Goal: Task Accomplishment & Management: Use online tool/utility

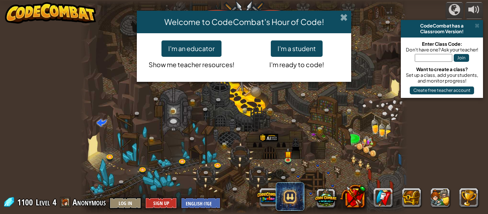
click at [346, 14] on span at bounding box center [344, 18] width 8 height 8
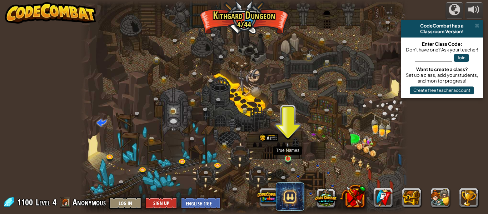
click at [285, 157] on img at bounding box center [288, 150] width 8 height 17
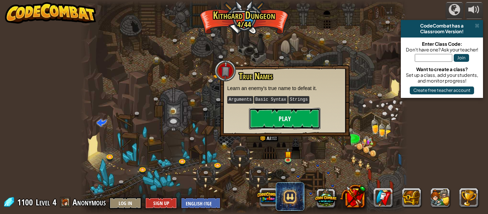
click at [287, 114] on button "Play" at bounding box center [284, 118] width 71 height 21
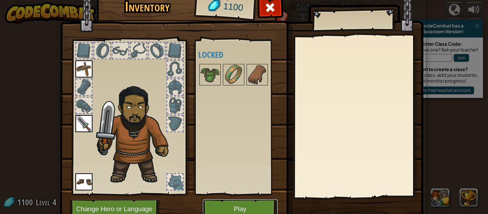
click at [242, 207] on button "Play" at bounding box center [240, 209] width 75 height 20
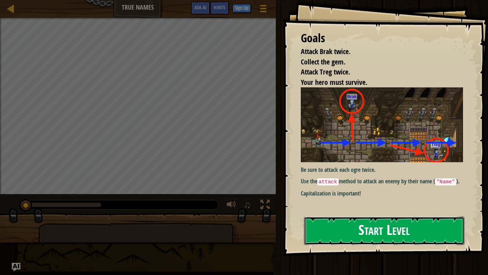
click at [353, 214] on button "Start Level" at bounding box center [384, 230] width 160 height 28
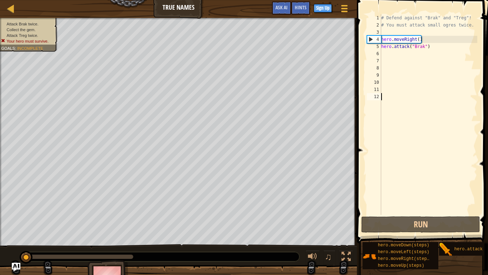
click at [386, 53] on div "# Defend against "Brak" and "Treg"! # You must attack small ogres twice. hero .…" at bounding box center [429, 121] width 98 height 214
click at [420, 40] on div "# Defend against "Brak" and "Treg"! # You must attack small ogres twice. hero .…" at bounding box center [429, 121] width 98 height 214
type textarea "hero.moveRight(3)"
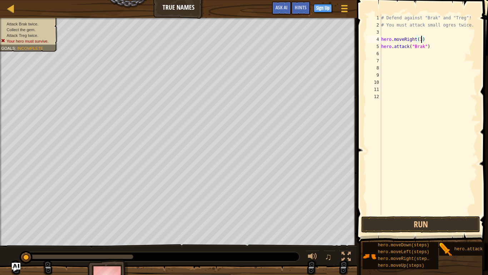
scroll to position [3, 0]
click at [429, 214] on button "Run" at bounding box center [420, 224] width 119 height 16
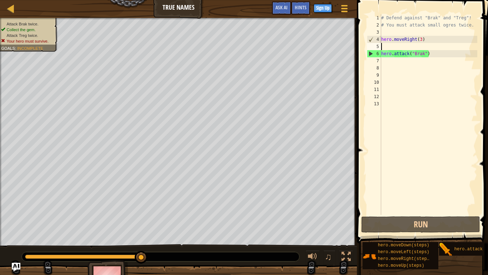
click at [395, 62] on div "# Defend against "Brak" and "Treg"! # You must attack small ogres twice. hero .…" at bounding box center [429, 121] width 98 height 214
click at [449, 48] on div "# Defend against "Brak" and "Treg"! # You must attack small ogres twice. hero .…" at bounding box center [429, 121] width 98 height 214
type textarea "hero.moveRight(3)"
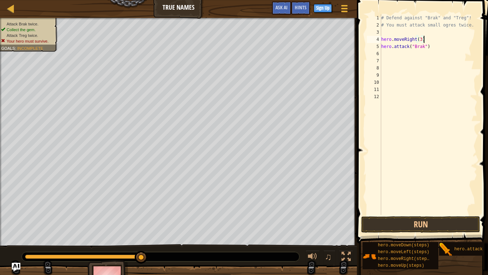
click at [387, 60] on div "# Defend against "Brak" and "Treg"! # You must attack small ogres twice. hero .…" at bounding box center [429, 121] width 98 height 214
click at [388, 54] on div "# Defend against "Brak" and "Treg"! # You must attack small ogres twice. hero .…" at bounding box center [429, 121] width 98 height 214
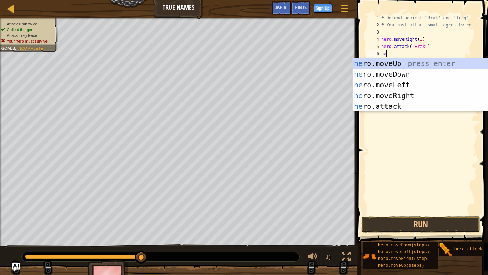
type textarea "hero"
click at [401, 65] on div "hero .moveUp press enter hero .moveDown press enter hero .moveLeft press enter …" at bounding box center [420, 95] width 135 height 75
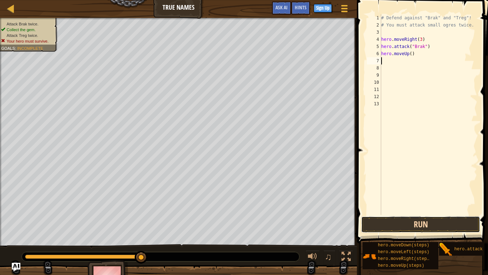
click at [401, 214] on button "Run" at bounding box center [420, 224] width 119 height 16
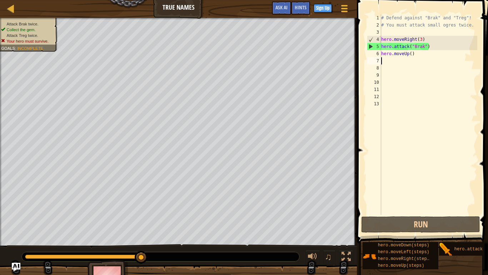
click at [422, 54] on div "# Defend against "Brak" and "Treg"! # You must attack small ogres twice. hero .…" at bounding box center [429, 121] width 98 height 214
click at [411, 55] on div "# Defend against "Brak" and "Treg"! # You must attack small ogres twice. hero .…" at bounding box center [429, 121] width 98 height 214
type textarea "hero.moveUp(3)"
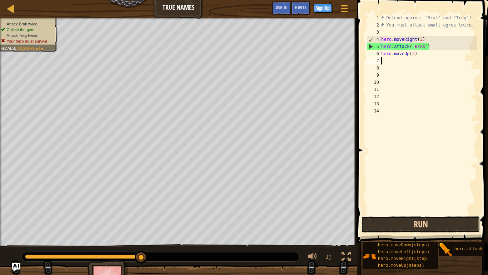
click at [402, 214] on button "Run" at bounding box center [420, 224] width 119 height 16
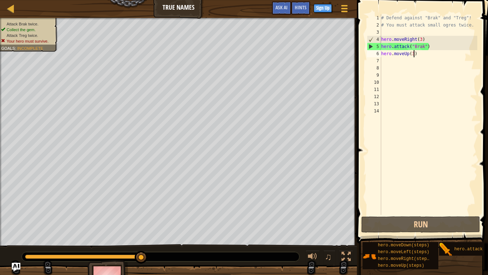
click at [414, 55] on div "# Defend against "Brak" and "Treg"! # You must attack small ogres twice. hero .…" at bounding box center [429, 121] width 98 height 214
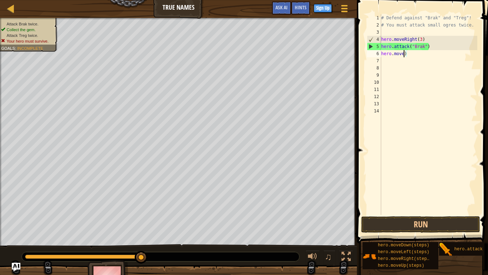
type textarea ")"
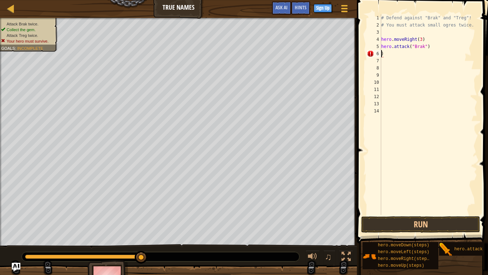
click at [407, 52] on div "# Defend against "Brak" and "Treg"! # You must attack small ogres twice. hero .…" at bounding box center [429, 121] width 98 height 214
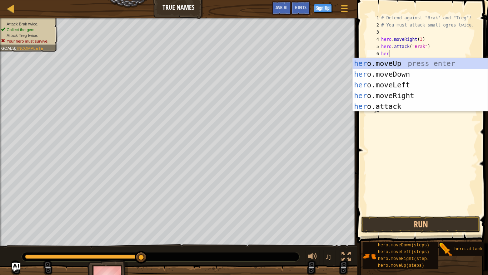
type textarea "hero"
click at [400, 97] on div "hero .moveUp press enter hero .moveDown press enter hero .moveLeft press enter …" at bounding box center [420, 95] width 135 height 75
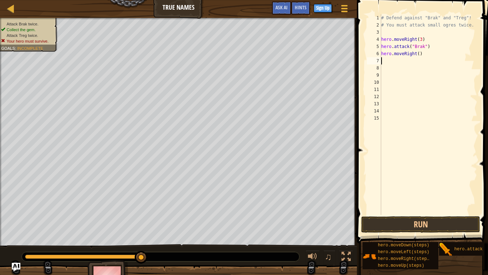
click at [419, 56] on div "# Defend against "Brak" and "Treg"! # You must attack small ogres twice. hero .…" at bounding box center [429, 121] width 98 height 214
type textarea "hero.moveRight(2)"
click at [438, 214] on button "Run" at bounding box center [420, 224] width 119 height 16
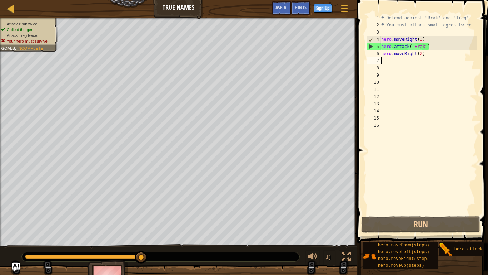
click at [422, 53] on div "# Defend against "Brak" and "Treg"! # You must attack small ogres twice. hero .…" at bounding box center [429, 121] width 98 height 214
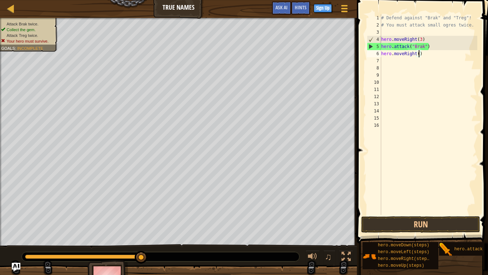
scroll to position [3, 6]
type textarea "hero.moveRight(4)"
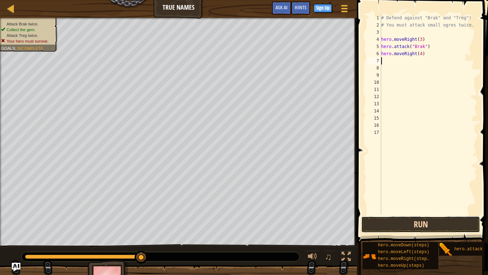
click at [434, 214] on button "Run" at bounding box center [420, 224] width 119 height 16
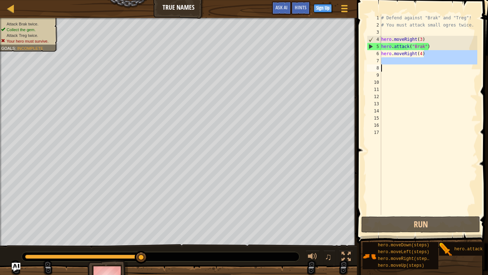
drag, startPoint x: 431, startPoint y: 56, endPoint x: 367, endPoint y: 71, distance: 65.7
click at [367, 71] on div "1 2 3 4 5 6 7 8 9 10 11 12 13 14 15 16 17 # Defend against "Brak" and "Treg"! #…" at bounding box center [422, 114] width 112 height 200
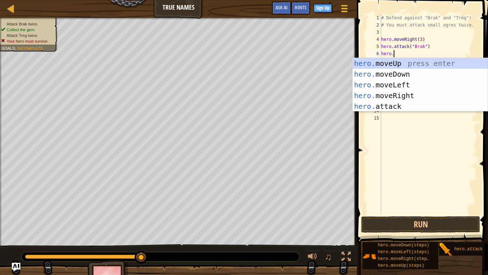
scroll to position [3, 1]
type textarea "hero.up"
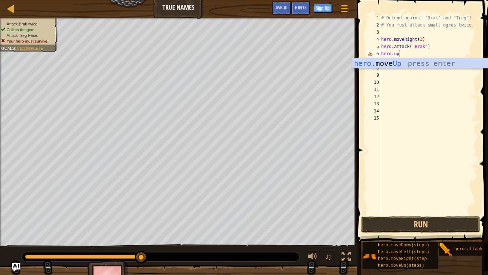
scroll to position [3, 0]
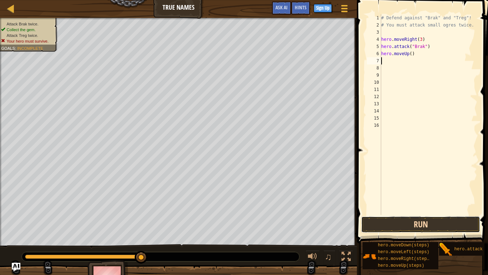
click at [390, 214] on button "Run" at bounding box center [420, 224] width 119 height 16
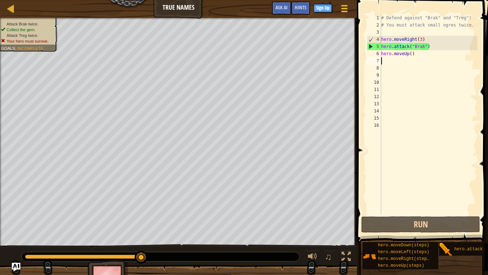
click at [423, 40] on div "# Defend against "Brak" and "Treg"! # You must attack small ogres twice. hero .…" at bounding box center [429, 121] width 98 height 214
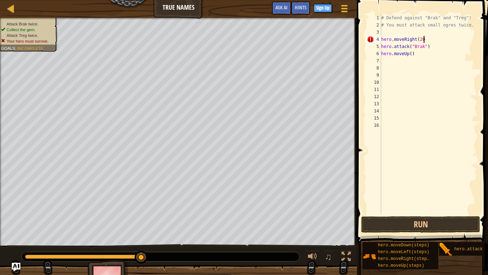
scroll to position [3, 6]
type textarea "hero.moveRight(2)"
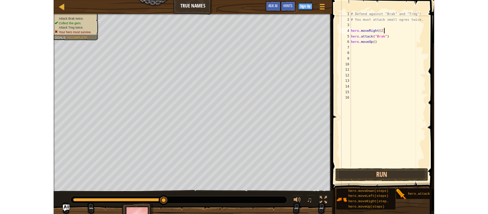
scroll to position [3, 0]
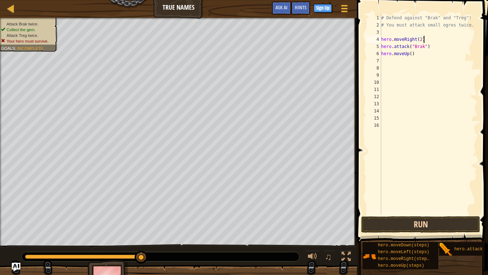
type textarea "hero.moveRight(2)"
click at [419, 214] on button "Run" at bounding box center [420, 224] width 119 height 16
